Goal: Task Accomplishment & Management: Use online tool/utility

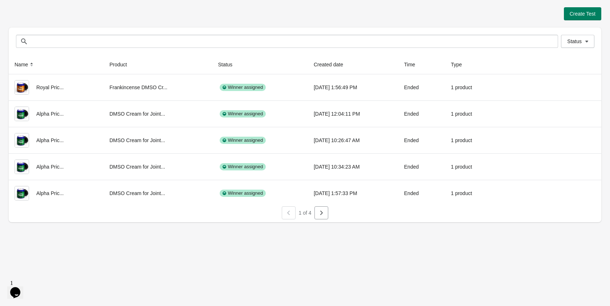
click at [315, 220] on div at bounding box center [305, 221] width 593 height 3
click at [315, 217] on button "button" at bounding box center [321, 213] width 14 height 13
click at [287, 217] on button "button" at bounding box center [289, 213] width 14 height 13
click at [343, 64] on icon at bounding box center [346, 64] width 7 height 7
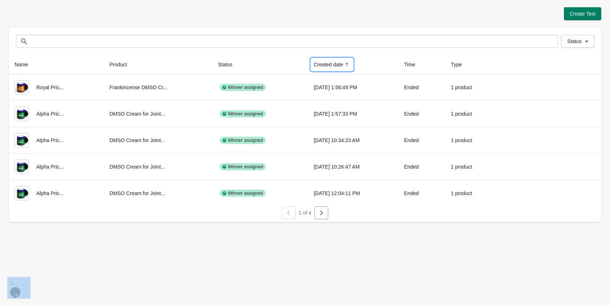
click at [343, 65] on icon at bounding box center [346, 64] width 7 height 7
click at [232, 62] on icon at bounding box center [235, 64] width 7 height 7
click at [235, 65] on icon at bounding box center [236, 65] width 2 height 1
click at [232, 65] on icon at bounding box center [235, 64] width 7 height 7
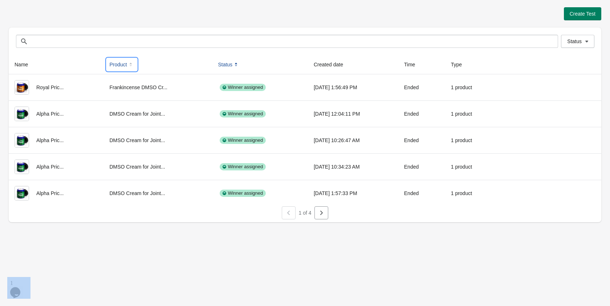
click at [130, 65] on icon at bounding box center [131, 65] width 2 height 1
click at [33, 62] on icon at bounding box center [31, 64] width 7 height 7
click at [235, 64] on icon at bounding box center [236, 63] width 2 height 1
click at [568, 40] on span "Status" at bounding box center [574, 41] width 15 height 6
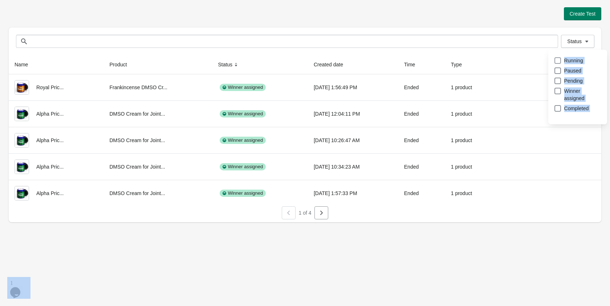
click at [557, 64] on span at bounding box center [557, 60] width 7 height 7
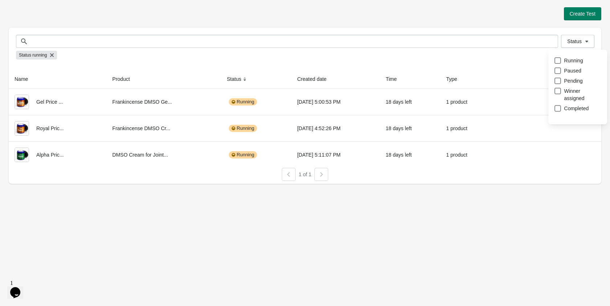
click at [451, 180] on div "1 of 1" at bounding box center [302, 171] width 598 height 19
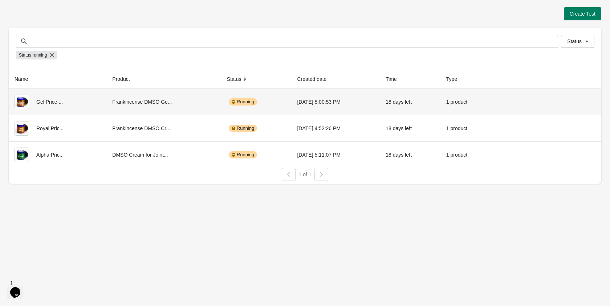
drag, startPoint x: 560, startPoint y: 99, endPoint x: 586, endPoint y: 221, distance: 124.7
click at [591, 233] on div "Create Test Status Status Status running Name Product Status Created date Time …" at bounding box center [305, 153] width 610 height 306
click at [555, 99] on button "View results" at bounding box center [556, 101] width 27 height 6
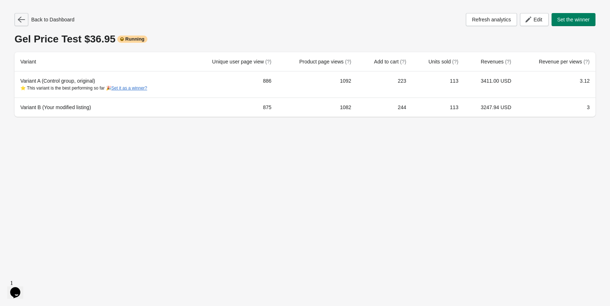
click at [25, 20] on button "button" at bounding box center [22, 19] width 14 height 13
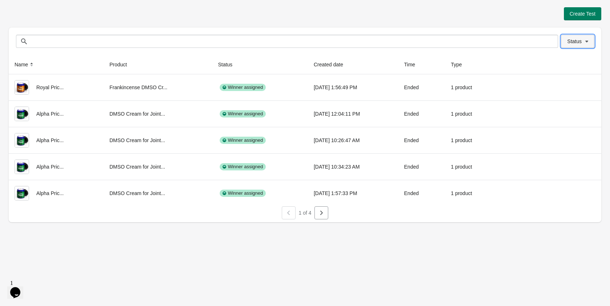
click at [578, 41] on span "Status" at bounding box center [574, 41] width 15 height 6
click at [558, 59] on span at bounding box center [557, 60] width 7 height 7
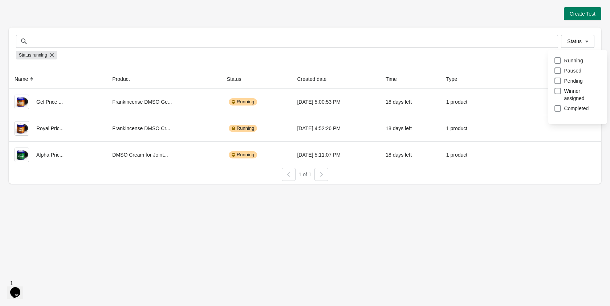
click at [468, 9] on div "Create Test" at bounding box center [305, 13] width 593 height 13
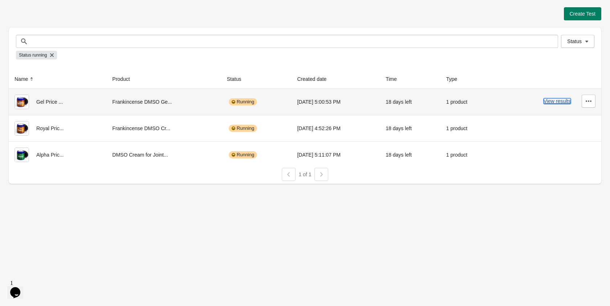
click at [559, 102] on button "View results" at bounding box center [556, 101] width 27 height 6
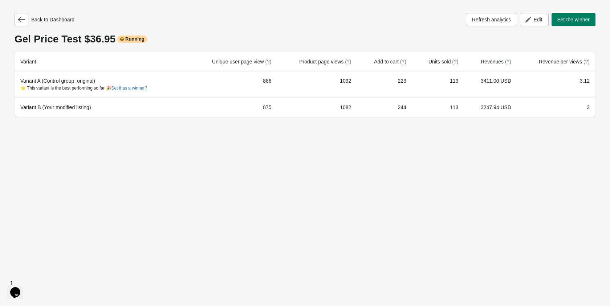
click at [570, 158] on div "Back to Dashboard Refresh analytics Edit Set the winner Gel Price Test $36.95 R…" at bounding box center [305, 153] width 610 height 306
click at [528, 16] on icon "button" at bounding box center [528, 19] width 7 height 7
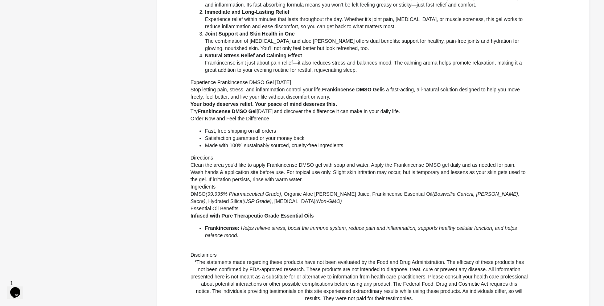
scroll to position [302, 0]
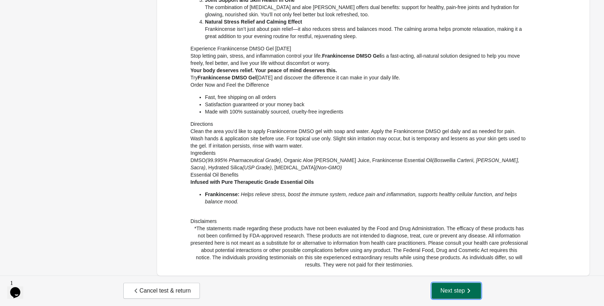
click at [441, 292] on span "Next step" at bounding box center [457, 291] width 32 height 7
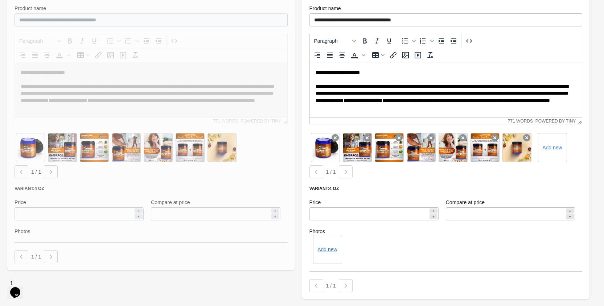
scroll to position [545, 0]
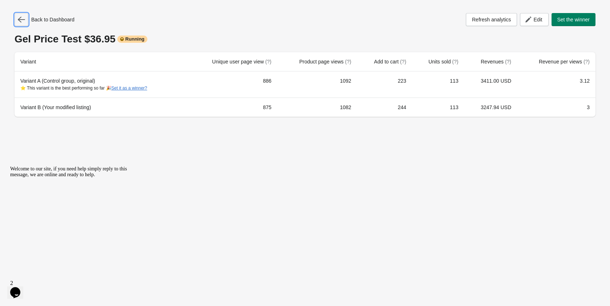
click at [21, 21] on icon "button" at bounding box center [21, 19] width 7 height 7
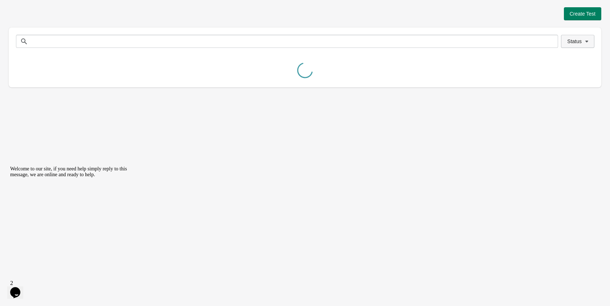
click at [582, 40] on span "Status" at bounding box center [577, 41] width 21 height 7
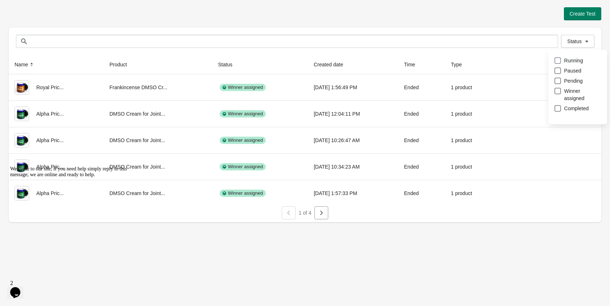
click at [560, 61] on span at bounding box center [557, 60] width 7 height 7
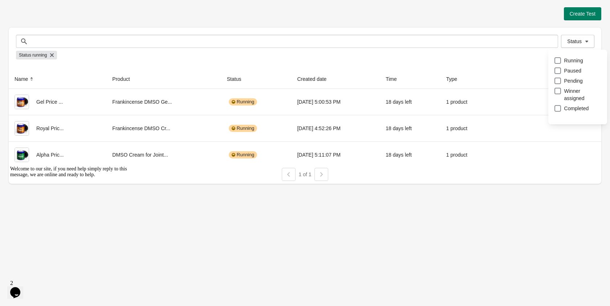
click at [549, 127] on div "Status Running Paused Pending Winner assigned Completed" at bounding box center [577, 89] width 65 height 82
click at [543, 129] on div "View results" at bounding box center [547, 127] width 97 height 13
click at [547, 129] on button "View results" at bounding box center [556, 128] width 27 height 6
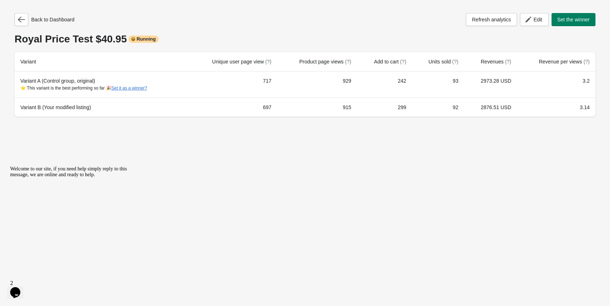
click at [572, 148] on div "Back to Dashboard Refresh analytics Edit Set the winner Royal Price Test $40.95…" at bounding box center [305, 153] width 610 height 306
click at [536, 24] on button "Edit" at bounding box center [534, 19] width 28 height 13
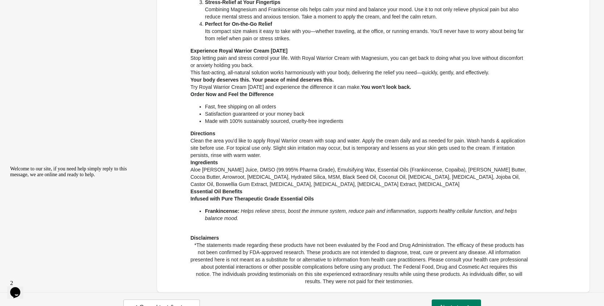
scroll to position [292, 0]
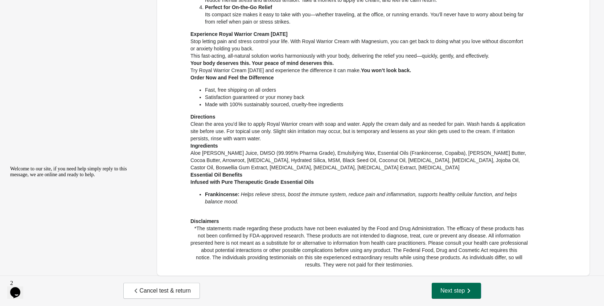
click at [448, 284] on button "Next step" at bounding box center [456, 291] width 49 height 16
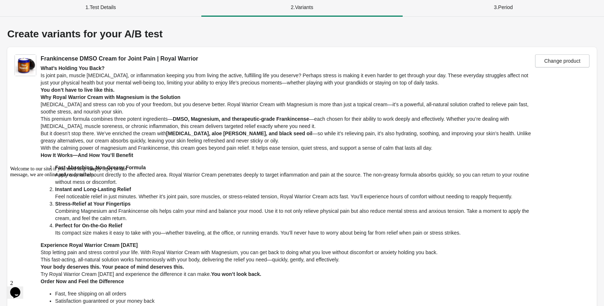
scroll to position [0, 0]
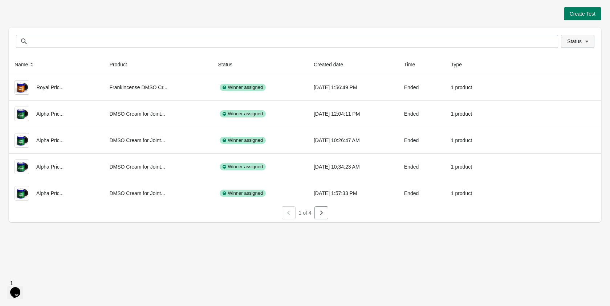
click at [581, 47] on button "Status" at bounding box center [577, 41] width 33 height 13
click at [555, 63] on span at bounding box center [557, 60] width 7 height 7
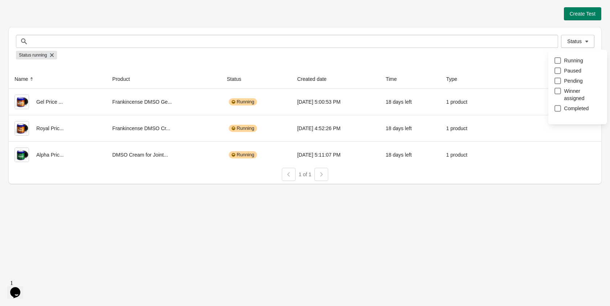
click at [546, 127] on div "Status Running Paused Pending Winner assigned Completed" at bounding box center [577, 89] width 65 height 82
click at [546, 127] on button "View results" at bounding box center [556, 128] width 27 height 6
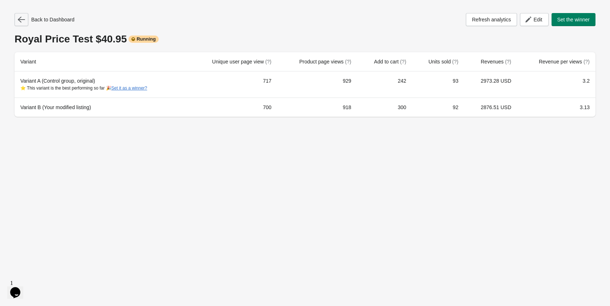
click at [27, 18] on button "button" at bounding box center [22, 19] width 14 height 13
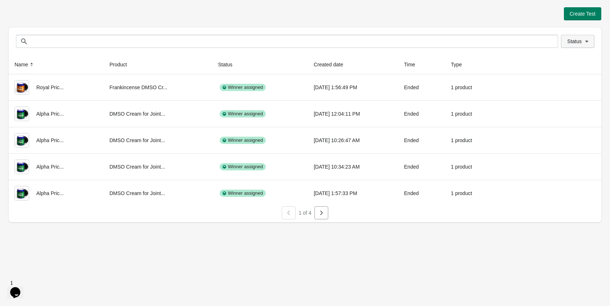
click at [586, 38] on icon "button" at bounding box center [586, 41] width 7 height 7
click at [559, 61] on span at bounding box center [557, 60] width 7 height 7
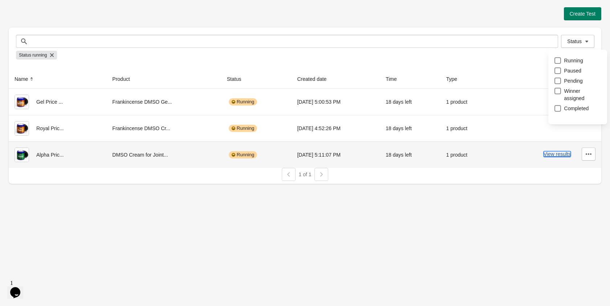
click at [555, 153] on button "View results" at bounding box center [556, 154] width 27 height 6
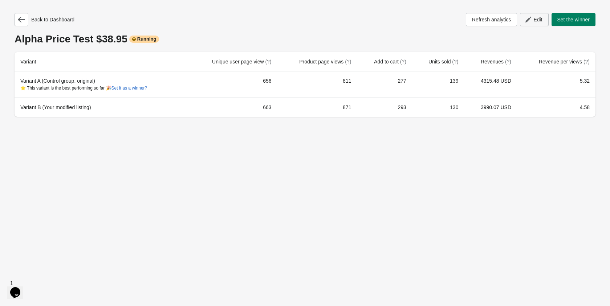
click at [528, 16] on button "Edit" at bounding box center [534, 19] width 28 height 13
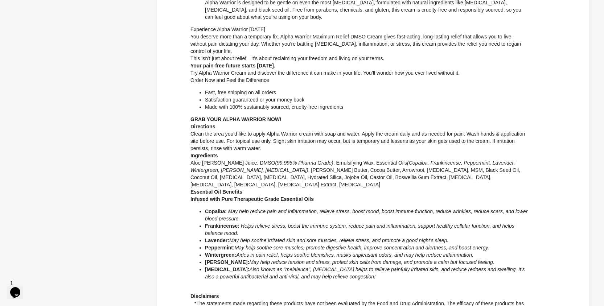
scroll to position [365, 0]
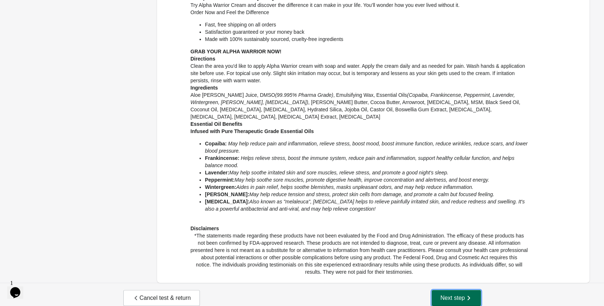
click at [452, 295] on span "Next step" at bounding box center [457, 298] width 32 height 7
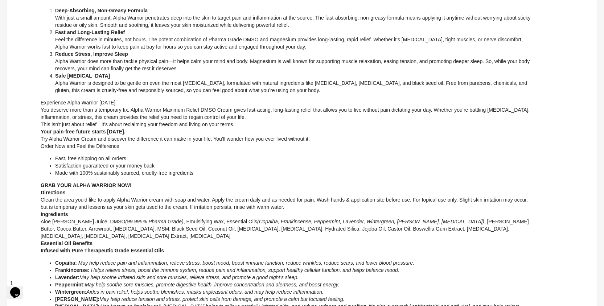
scroll to position [0, 0]
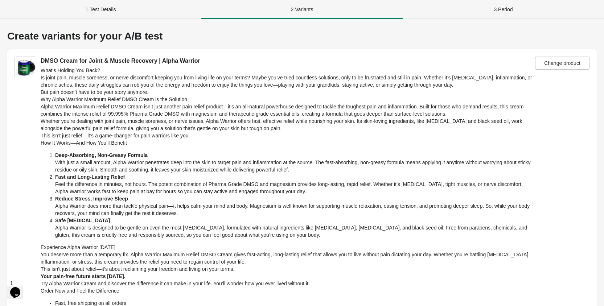
click at [110, 5] on div "1 . Test Details" at bounding box center [100, 9] width 201 height 19
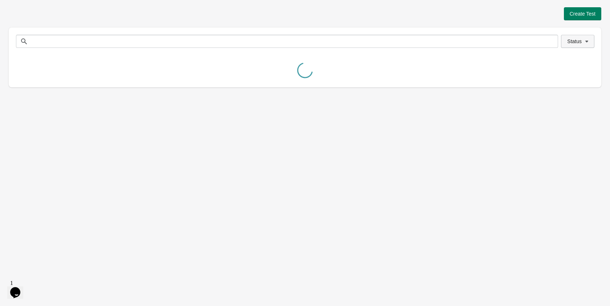
click at [571, 45] on button "Status" at bounding box center [577, 41] width 33 height 13
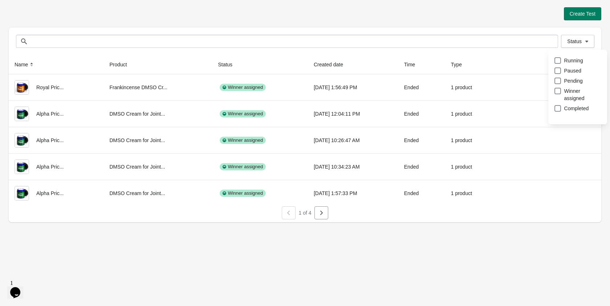
click at [553, 60] on div "Status Running Paused Pending Winner assigned Completed" at bounding box center [577, 91] width 59 height 82
click at [554, 60] on span at bounding box center [557, 60] width 7 height 7
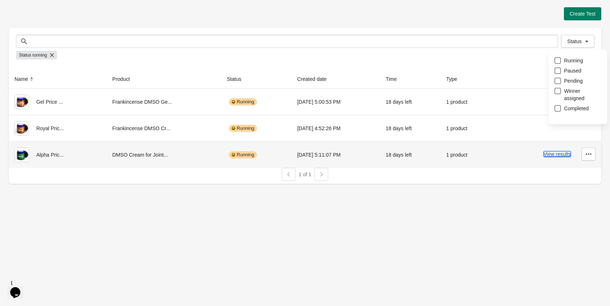
click at [547, 155] on button "View results" at bounding box center [556, 154] width 27 height 6
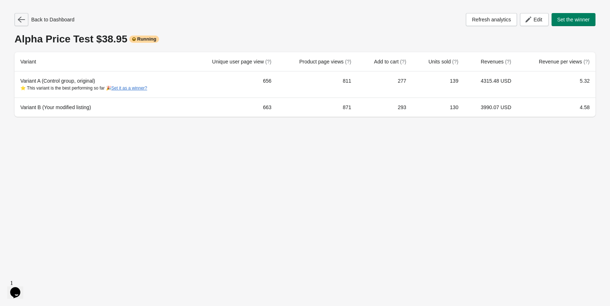
click at [17, 15] on button "button" at bounding box center [22, 19] width 14 height 13
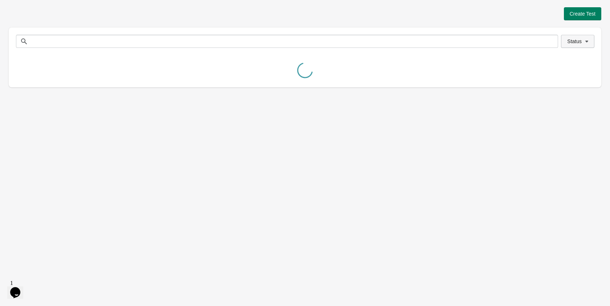
click at [574, 42] on span "Status" at bounding box center [574, 41] width 15 height 6
click at [555, 58] on span at bounding box center [557, 60] width 7 height 7
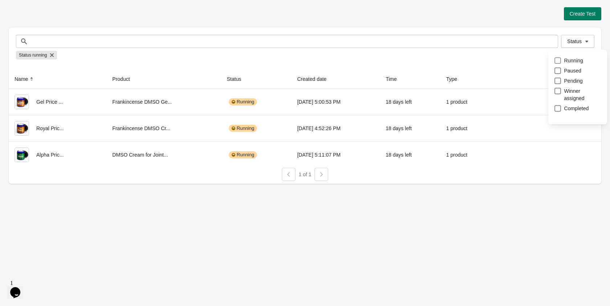
click at [560, 61] on span at bounding box center [557, 60] width 7 height 7
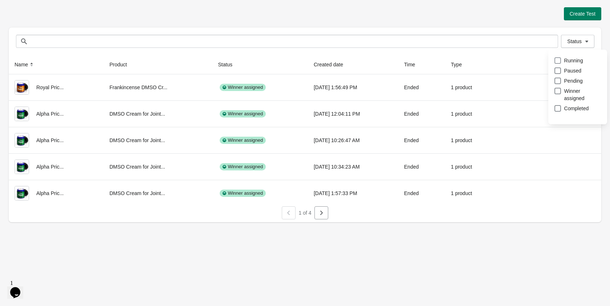
click at [560, 61] on span at bounding box center [557, 60] width 7 height 7
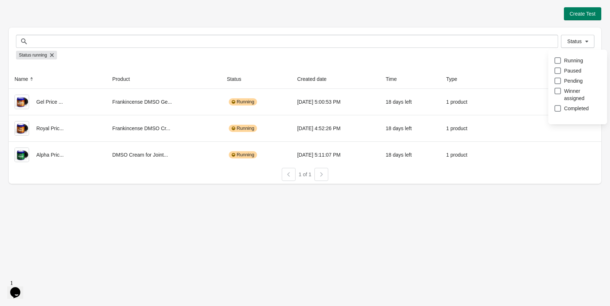
click at [462, 205] on div "Create Test Status Status Status running Name Product Status Created date Time …" at bounding box center [305, 153] width 610 height 306
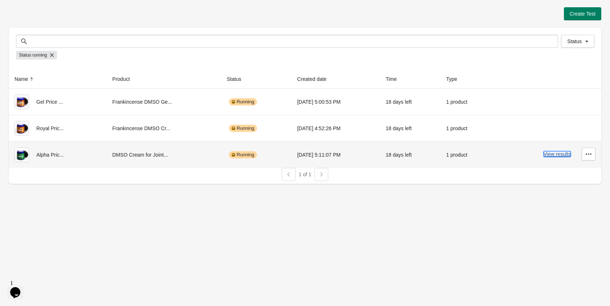
click at [550, 154] on button "View results" at bounding box center [556, 154] width 27 height 6
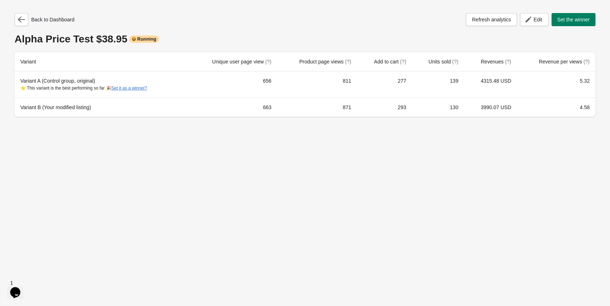
click at [35, 150] on div "Back to Dashboard Refresh analytics Edit Set the winner Alpha Price Test $38.95…" at bounding box center [305, 153] width 610 height 306
click at [573, 22] on span "Set the winner" at bounding box center [573, 20] width 33 height 6
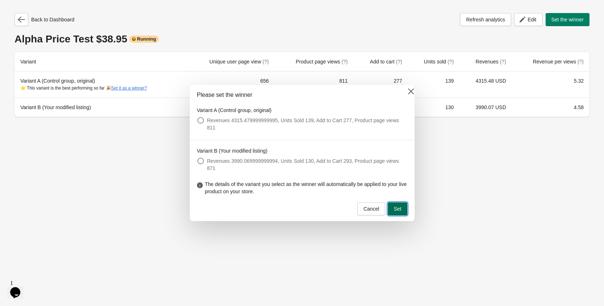
click at [395, 206] on span "Set" at bounding box center [398, 209] width 8 height 6
